Goal: Task Accomplishment & Management: Complete application form

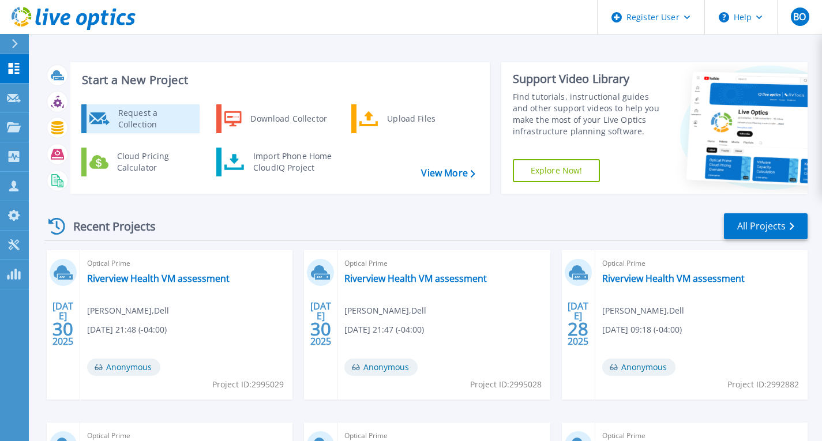
click at [130, 111] on div "Request a Collection" at bounding box center [154, 118] width 84 height 23
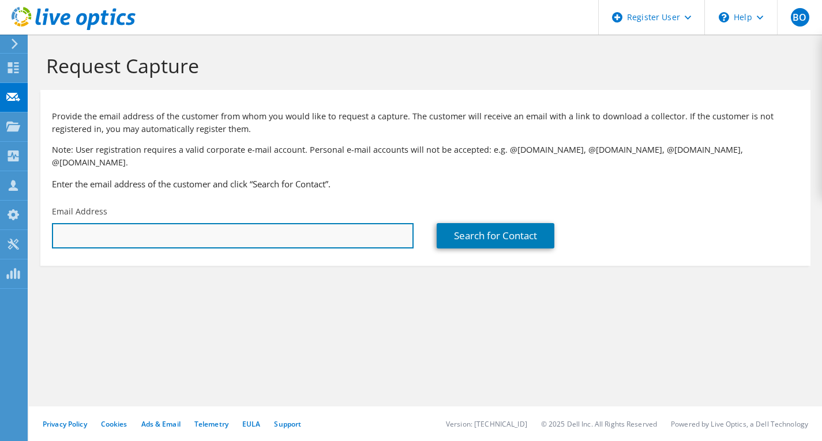
click at [266, 232] on input "text" at bounding box center [233, 235] width 362 height 25
paste input "Ehab.Mikhail@ryerson.com"
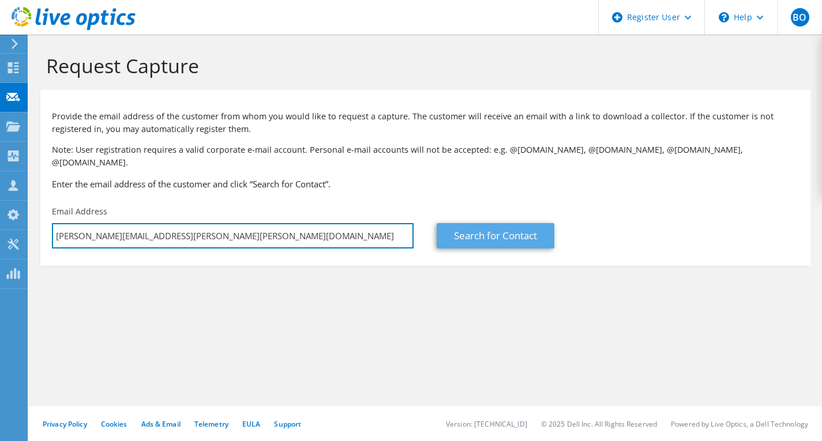
type input "Ehab.Mikhail@ryerson.com"
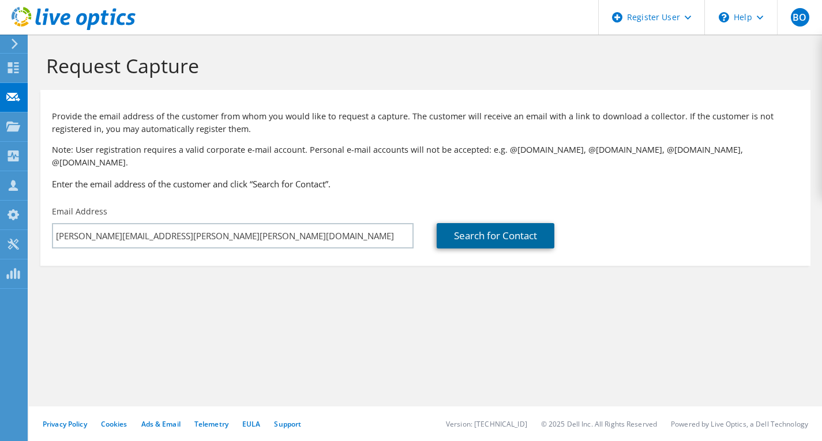
click at [466, 227] on link "Search for Contact" at bounding box center [496, 235] width 118 height 25
type input "Ryerson"
type input "Ehab"
type input "MIKHAIL"
type input "[GEOGRAPHIC_DATA]"
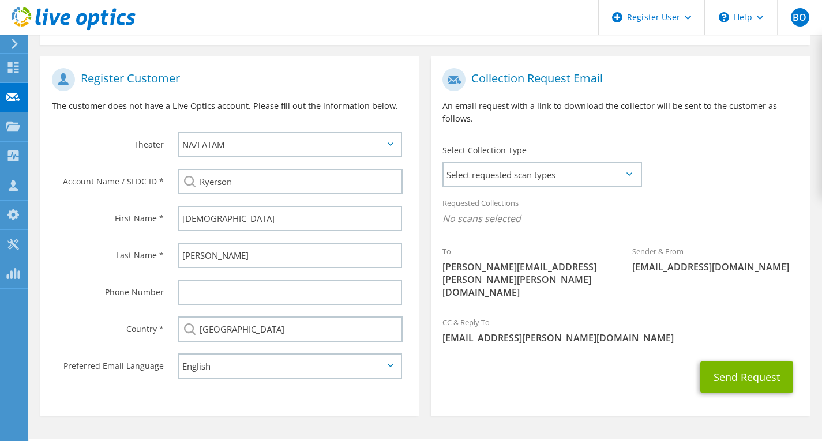
scroll to position [229, 0]
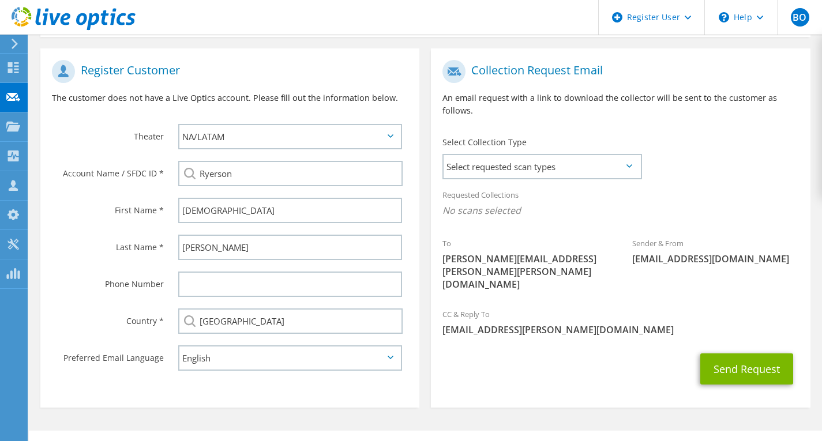
click at [531, 168] on div "Select Collection Type Select requested scan types Server Virtualization Optica…" at bounding box center [541, 157] width 221 height 52
click at [523, 158] on span "Select requested scan types" at bounding box center [542, 166] width 196 height 23
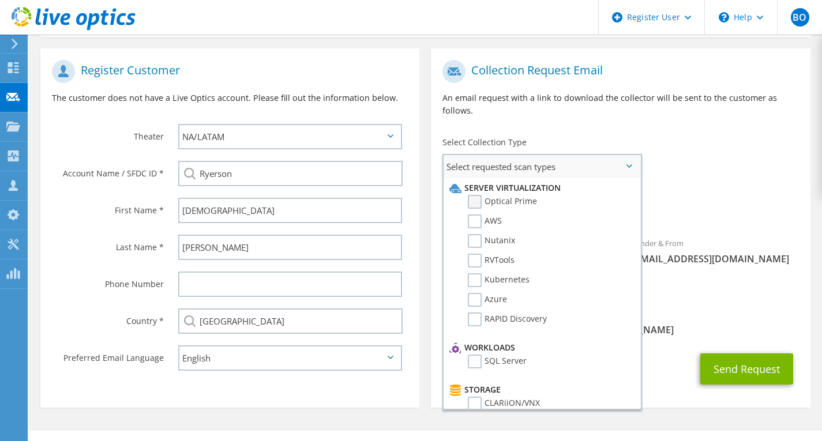
click at [524, 195] on label "Optical Prime" at bounding box center [502, 202] width 69 height 14
click at [0, 0] on input "Optical Prime" at bounding box center [0, 0] width 0 height 0
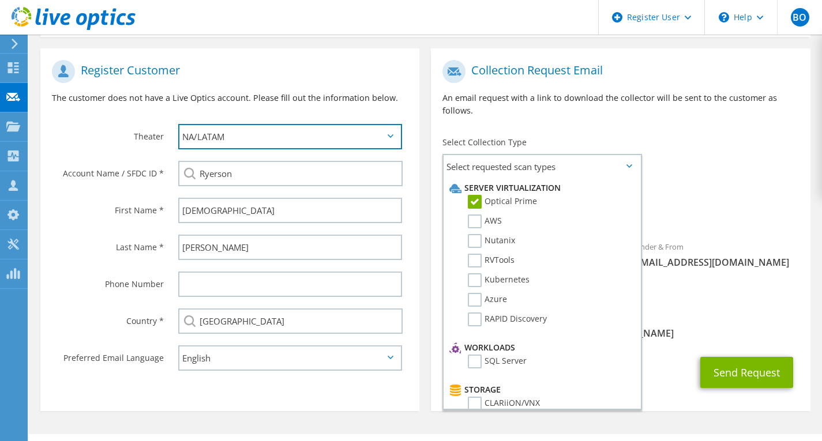
click at [314, 124] on select "APJ EMEA NA/LATAM" at bounding box center [290, 136] width 224 height 25
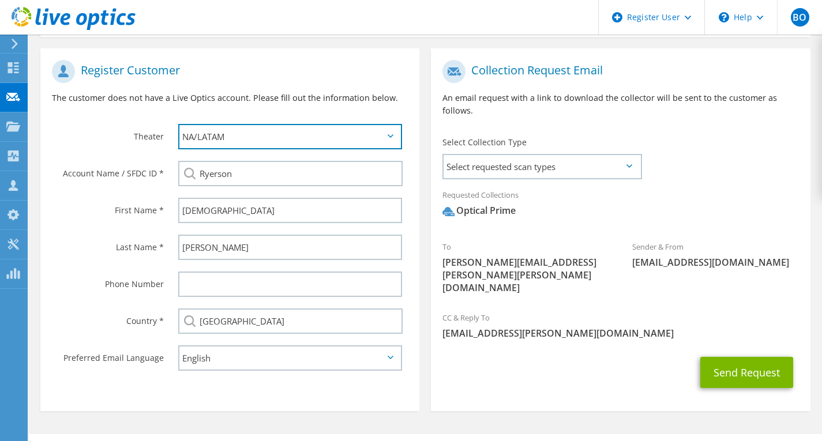
click at [178, 124] on select "APJ EMEA NA/LATAM" at bounding box center [290, 136] width 224 height 25
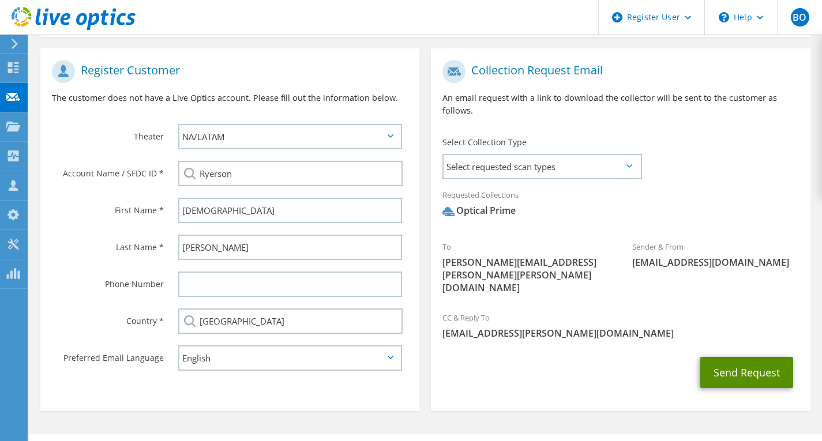
click at [731, 357] on button "Send Request" at bounding box center [746, 372] width 93 height 31
